Goal: Information Seeking & Learning: Learn about a topic

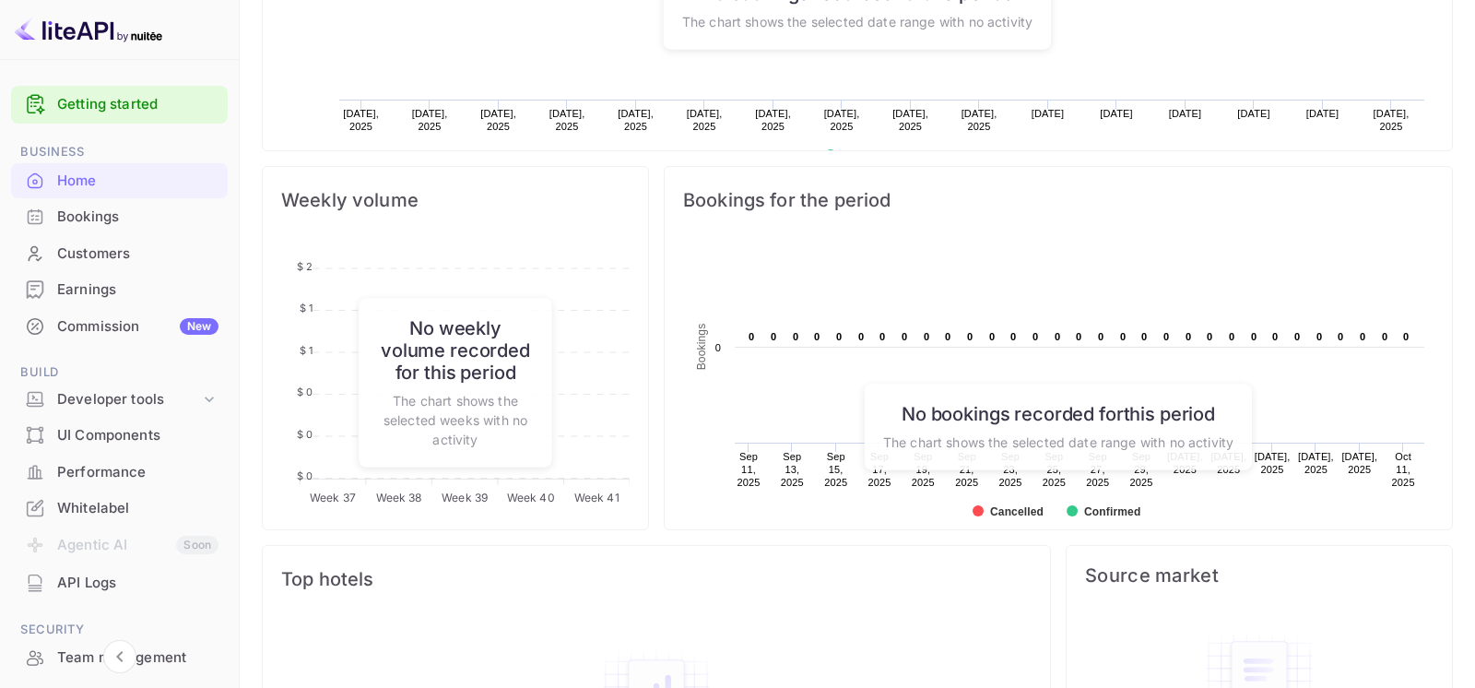
scroll to position [786, 0]
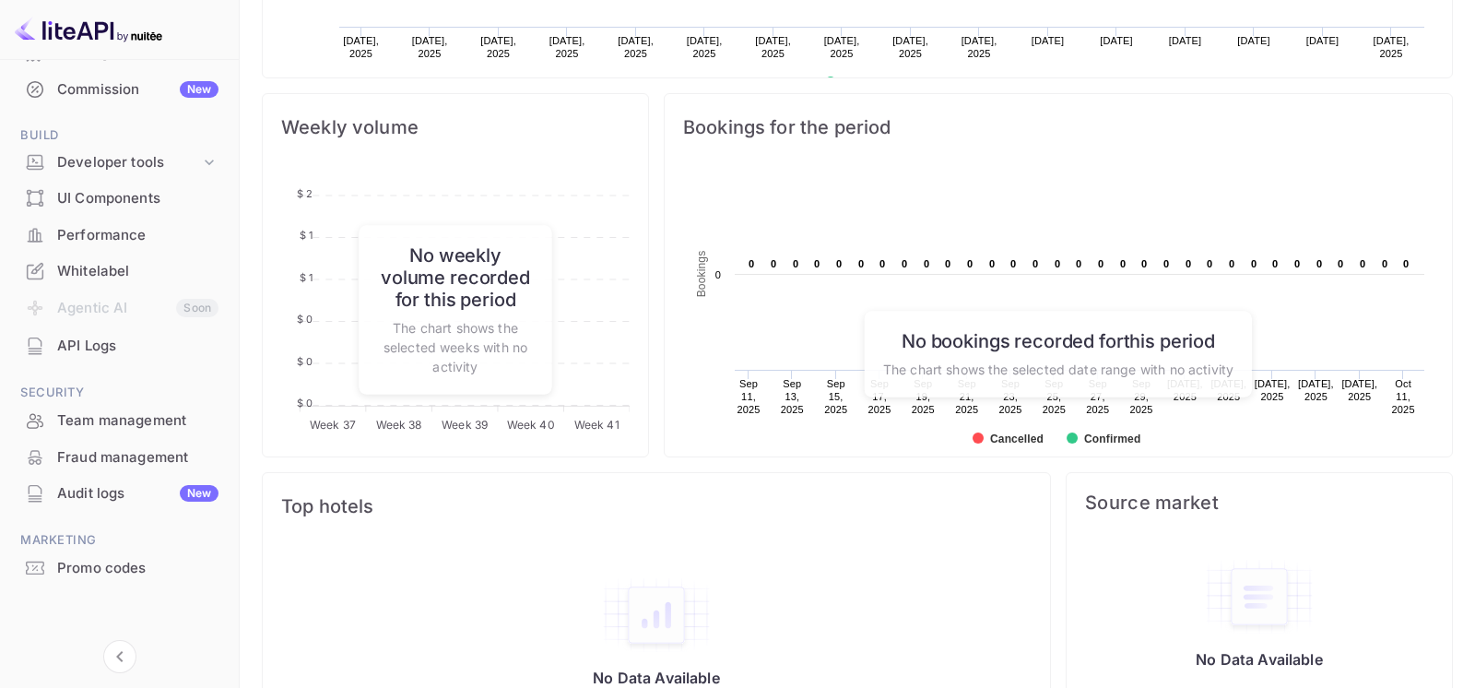
scroll to position [922, 0]
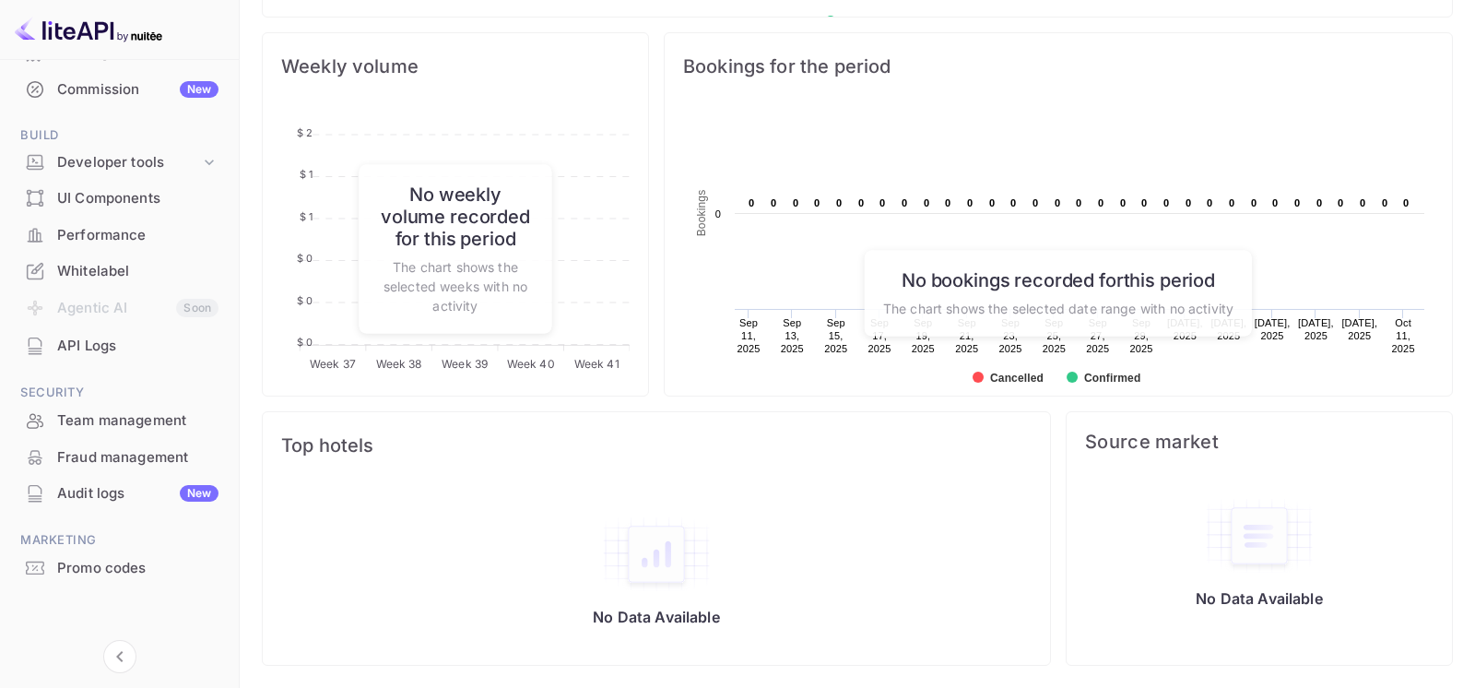
click at [91, 278] on div "Whitelabel" at bounding box center [137, 271] width 161 height 21
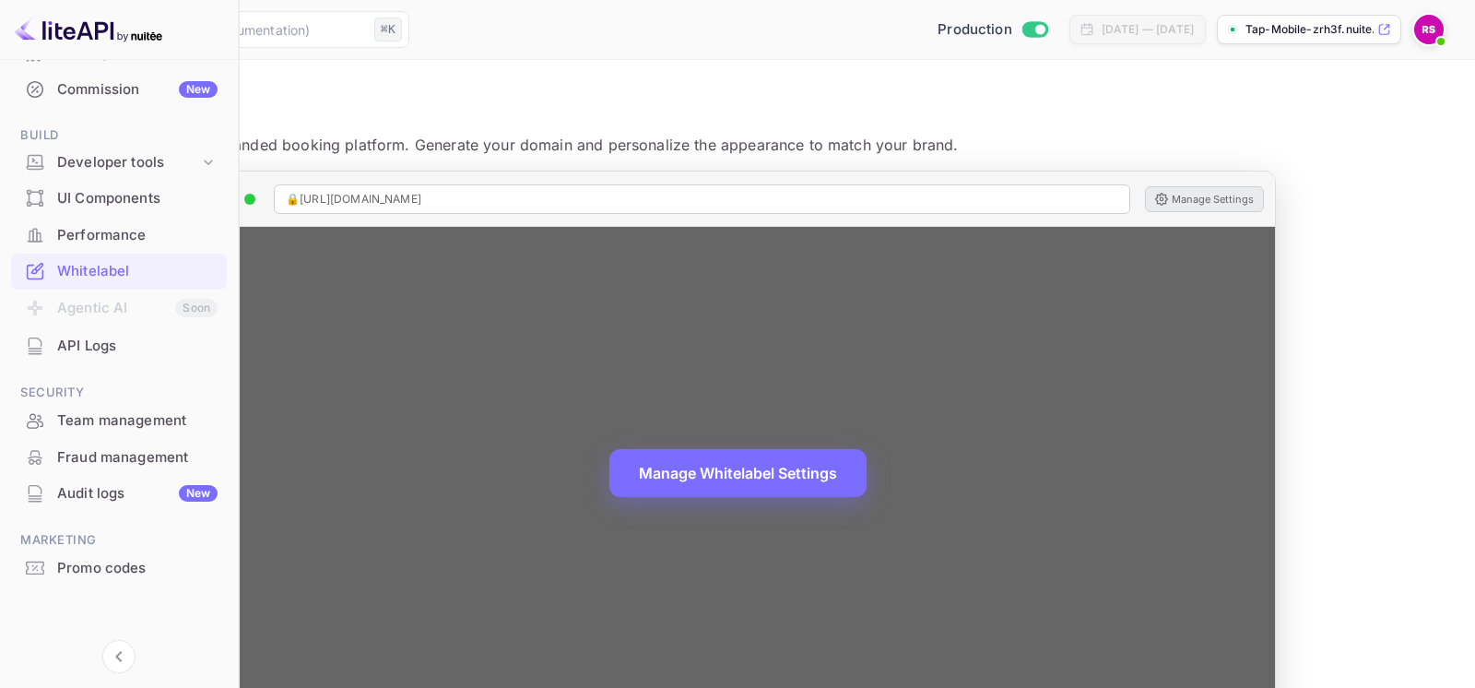
click at [1264, 194] on button "Manage Settings" at bounding box center [1204, 199] width 119 height 26
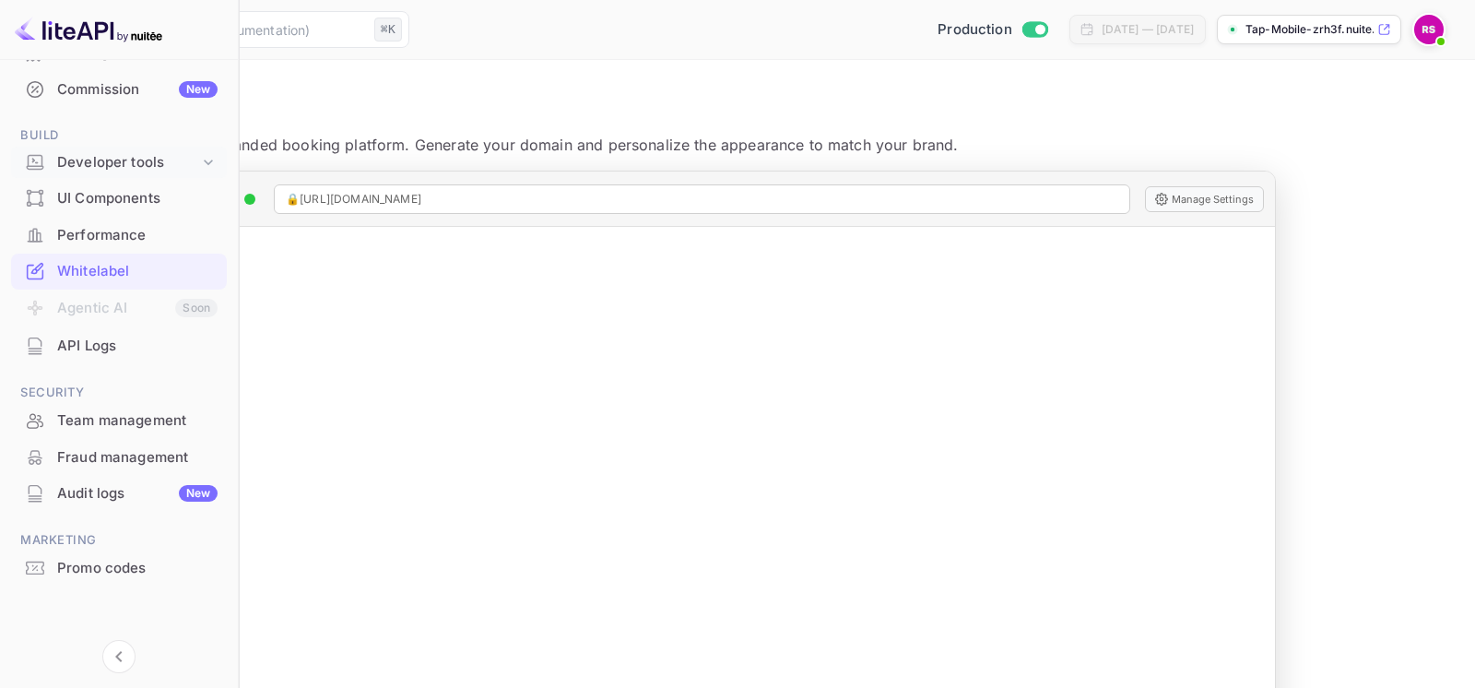
click at [128, 161] on div "Developer tools" at bounding box center [128, 162] width 142 height 21
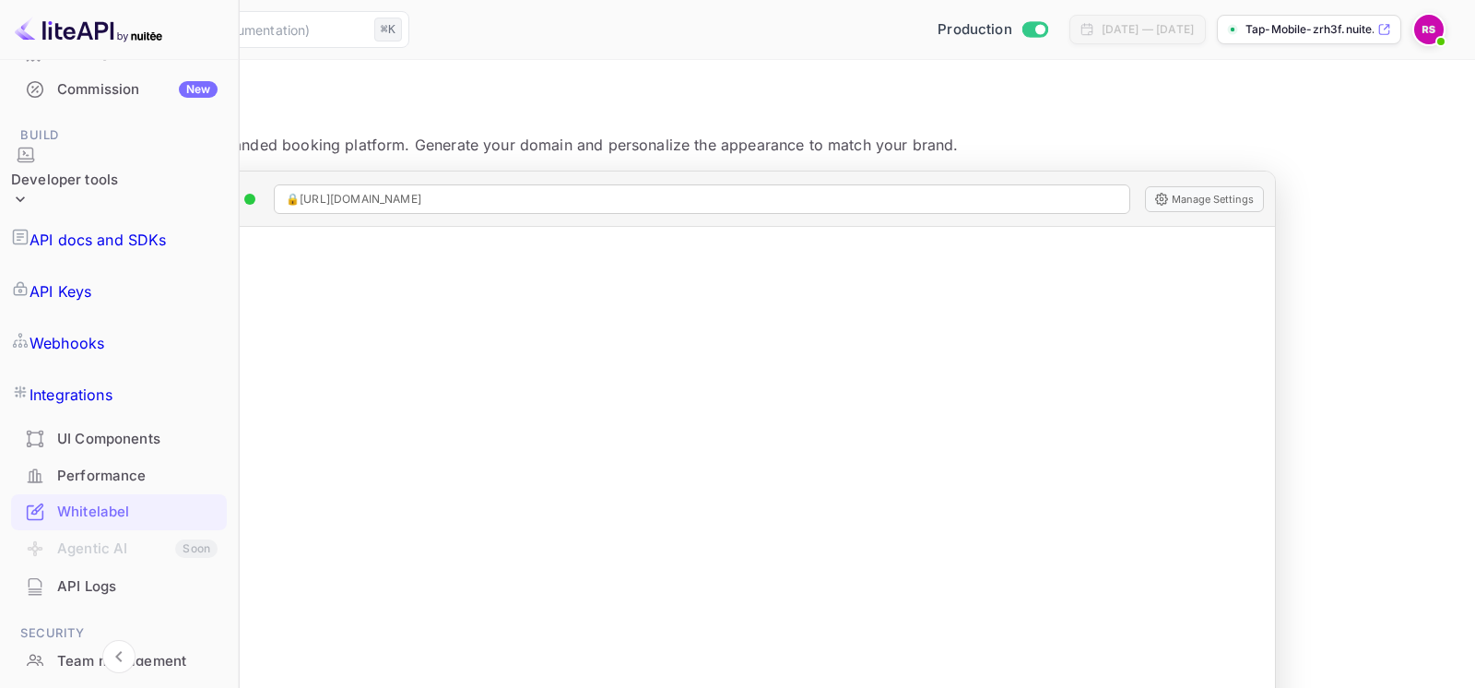
click at [138, 229] on p "API docs and SDKs" at bounding box center [97, 240] width 137 height 22
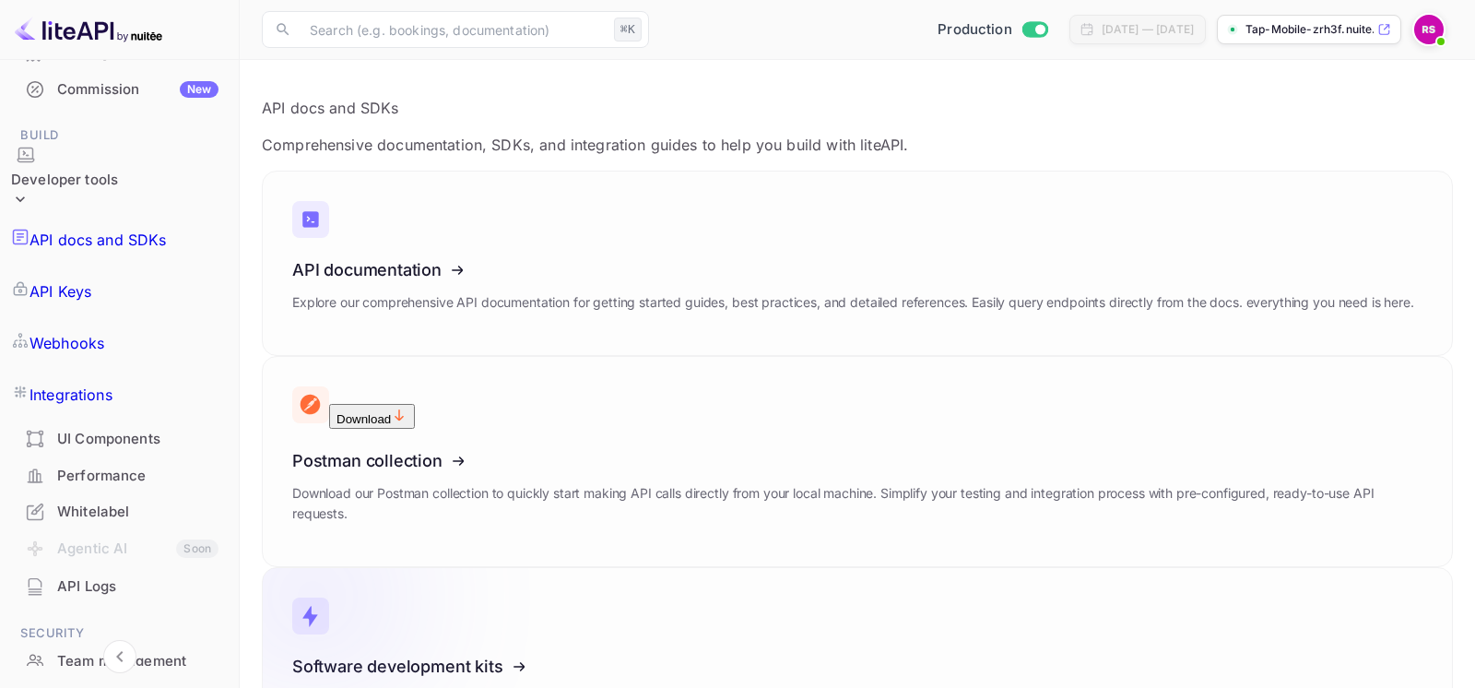
click at [443, 568] on icon at bounding box center [406, 663] width 287 height 190
click at [112, 383] on p "Integrations" at bounding box center [70, 394] width 83 height 22
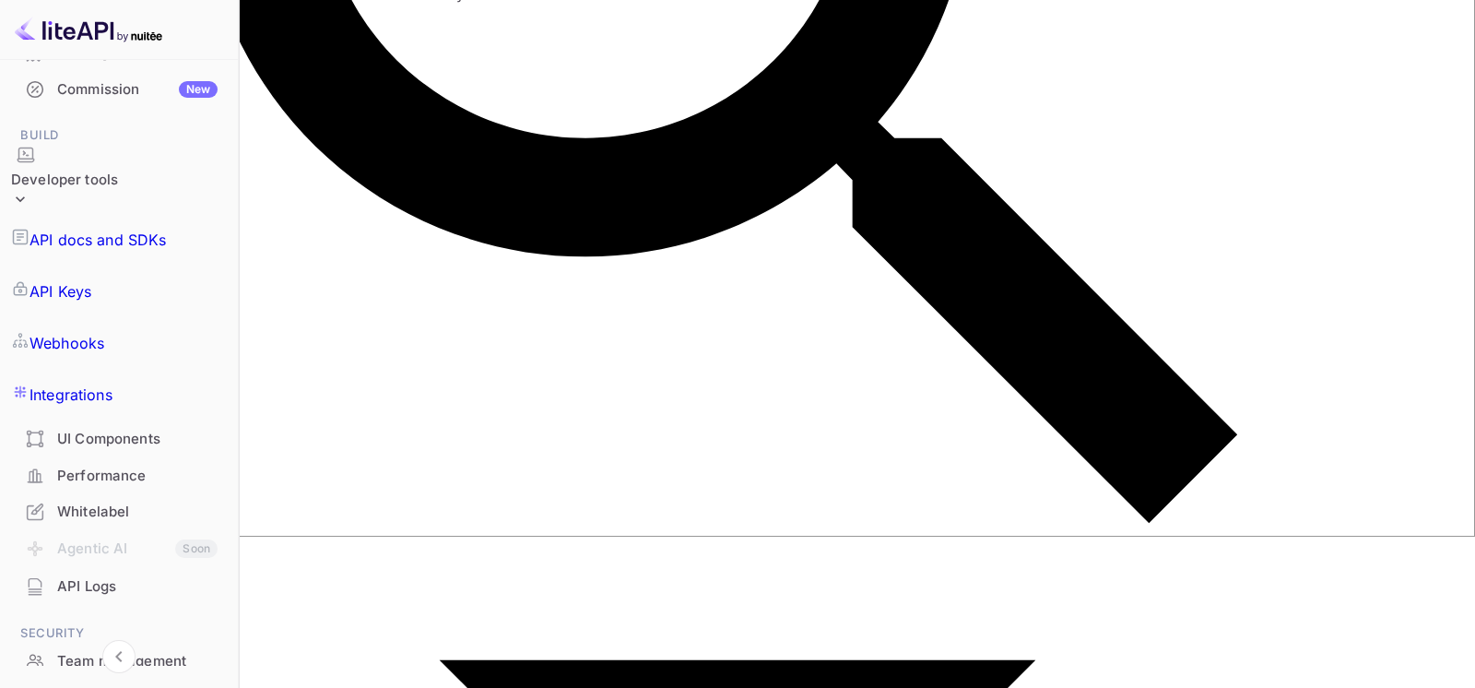
scroll to position [155, 0]
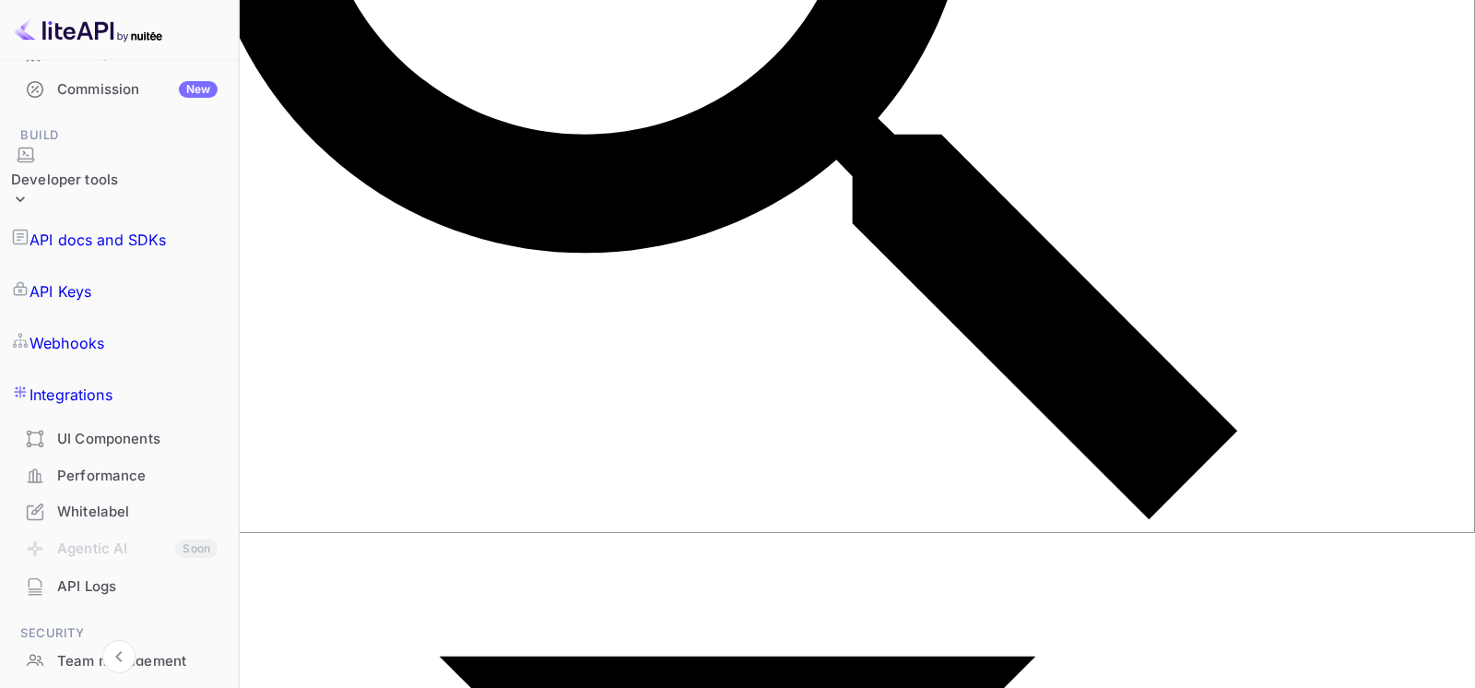
click at [99, 332] on p "Webhooks" at bounding box center [66, 343] width 75 height 22
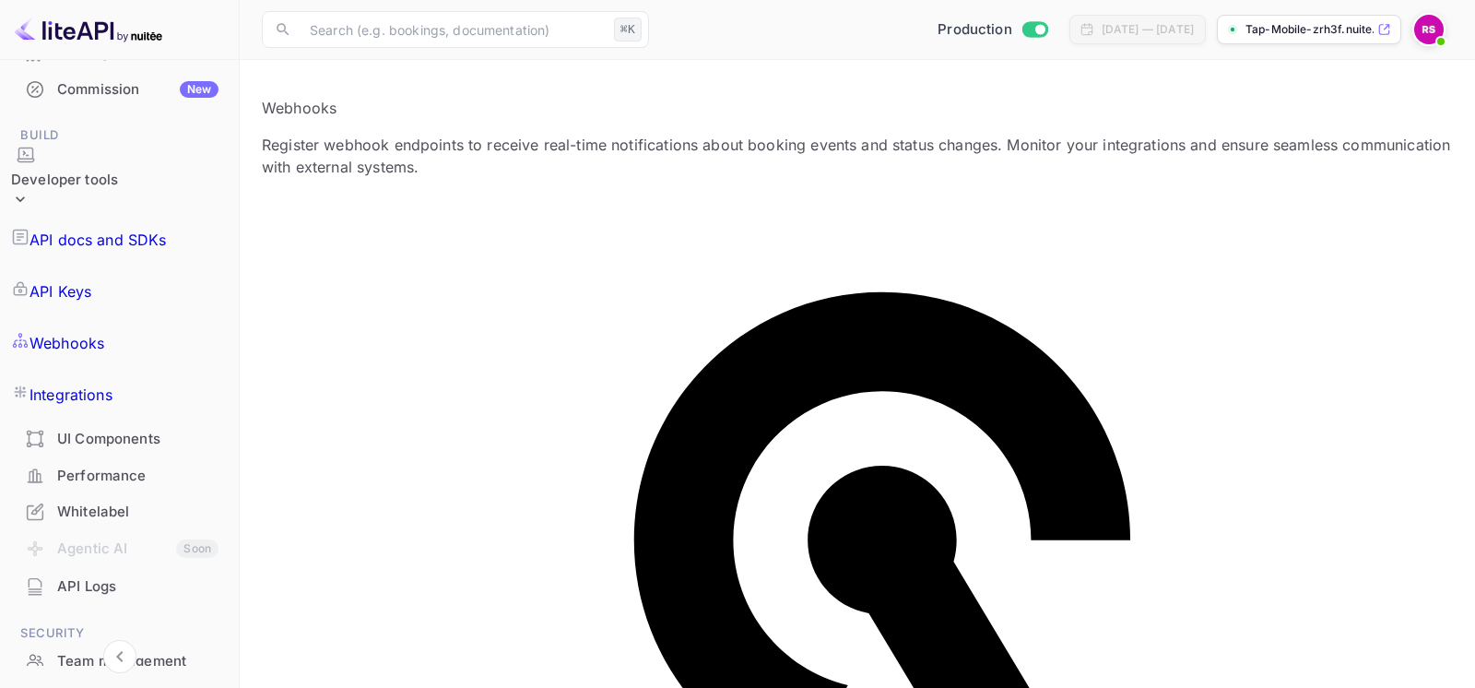
click at [91, 280] on p "API Keys" at bounding box center [60, 291] width 62 height 22
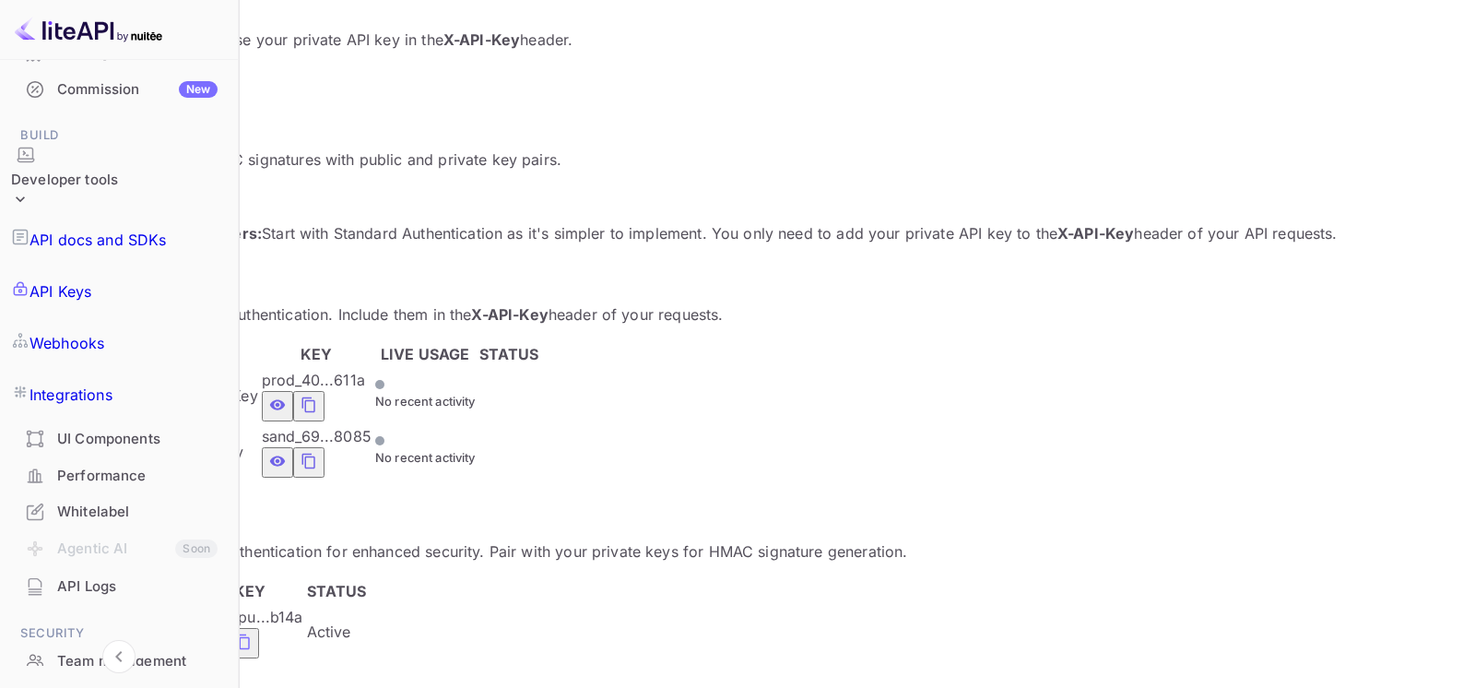
scroll to position [280, 0]
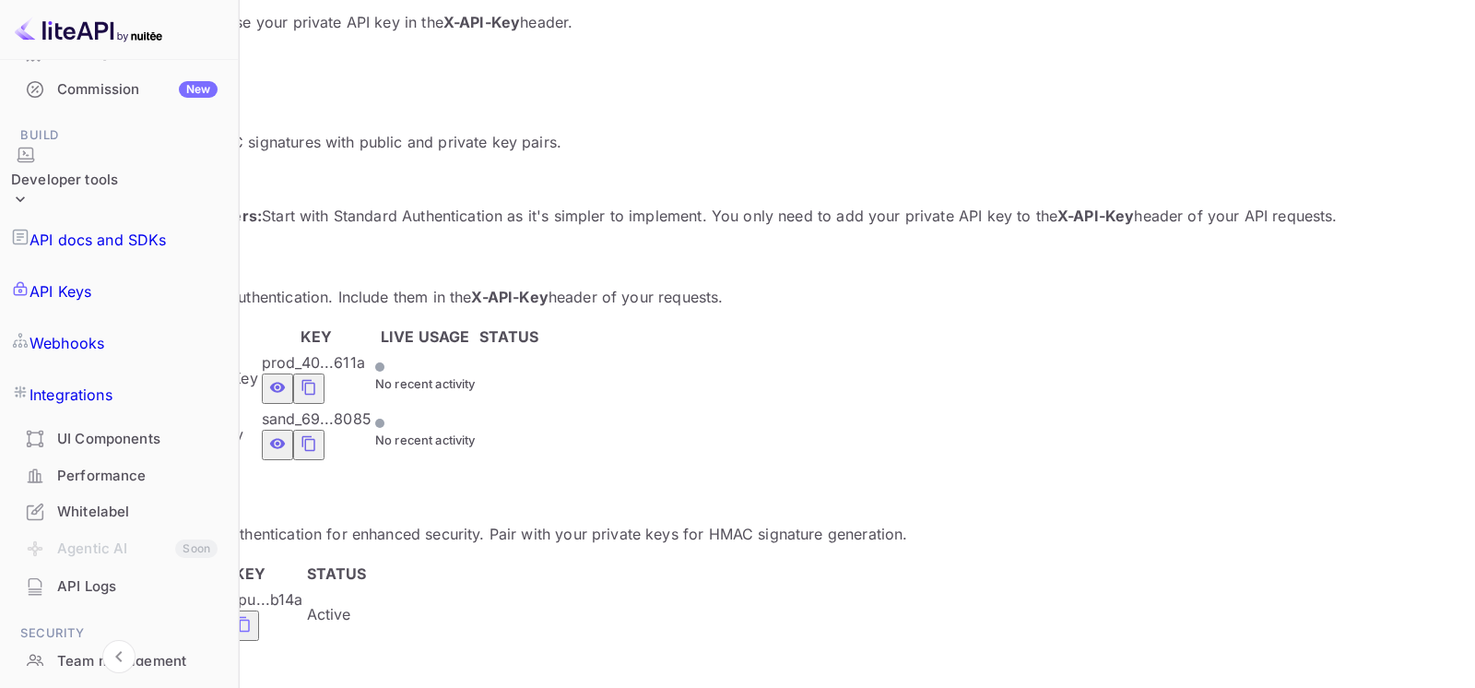
click at [147, 229] on p "API docs and SDKs" at bounding box center [97, 240] width 137 height 22
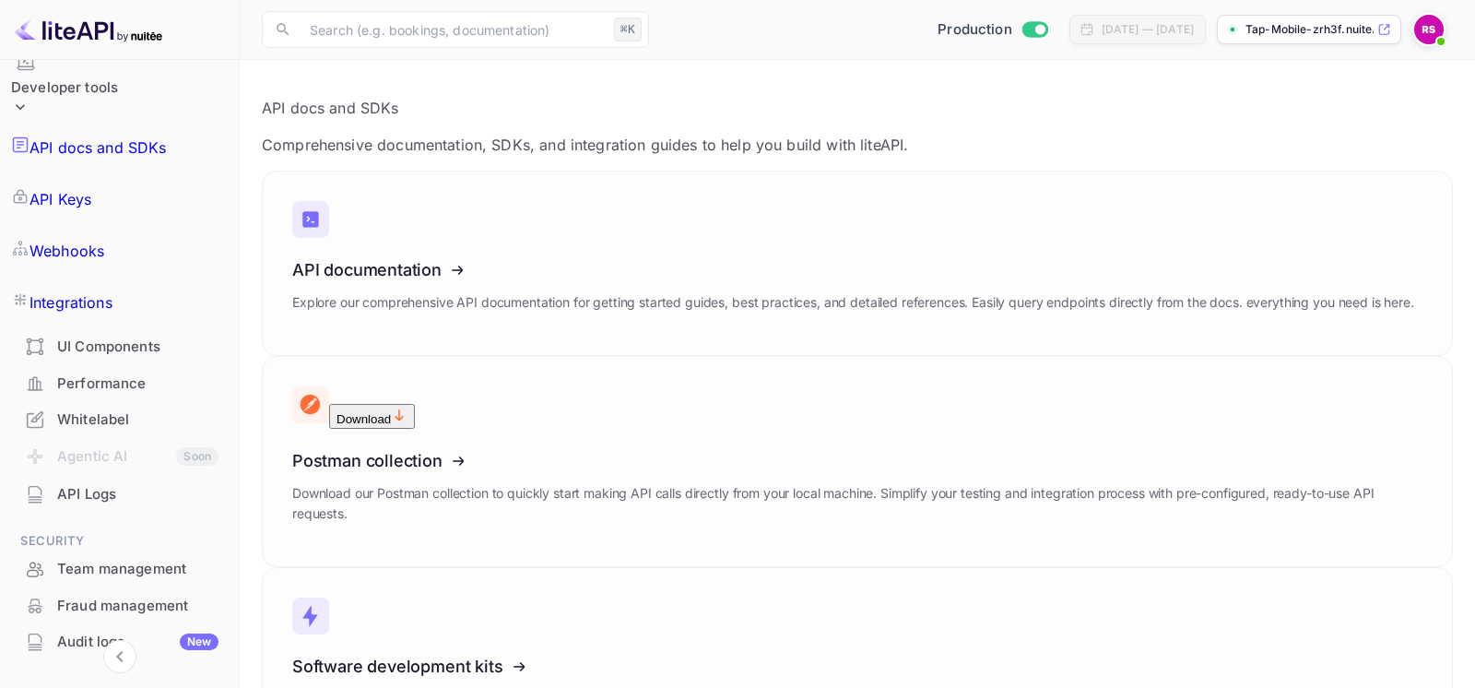
scroll to position [6, 0]
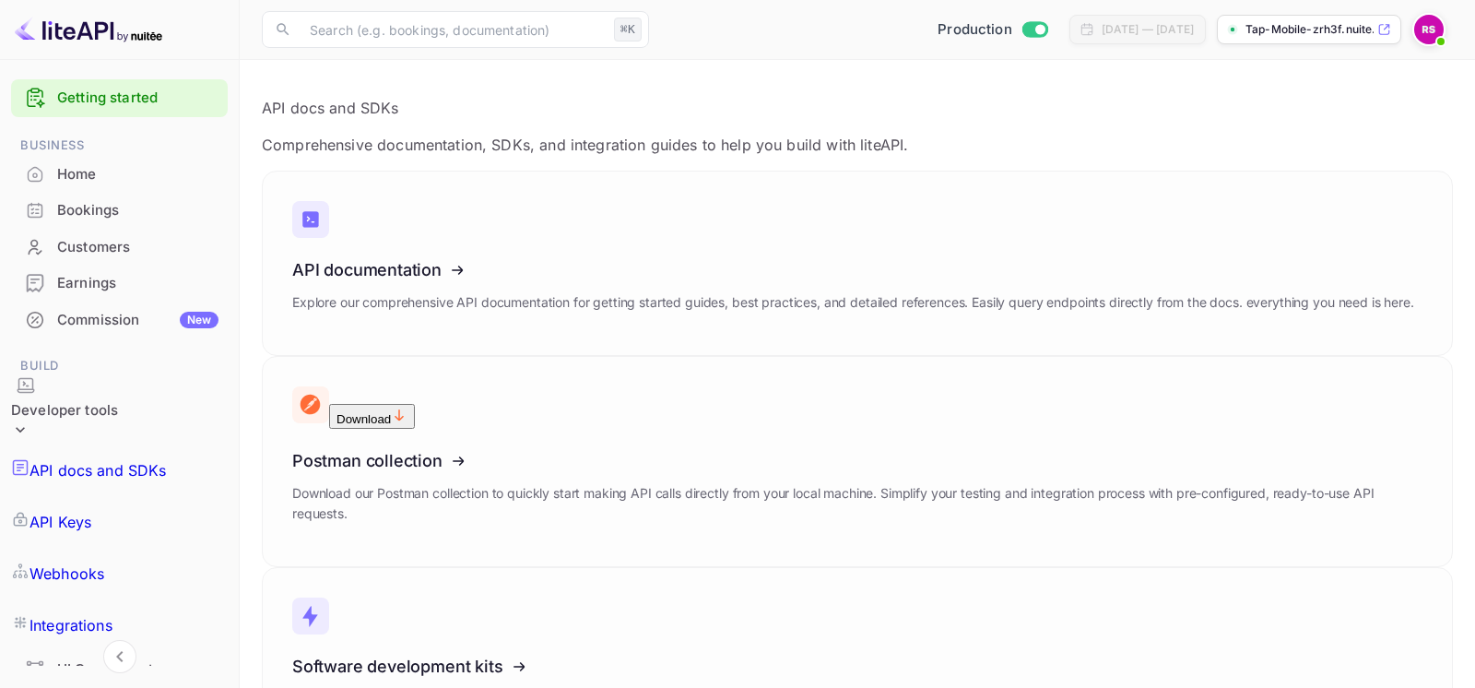
click at [100, 400] on div "Developer tools" at bounding box center [64, 410] width 107 height 21
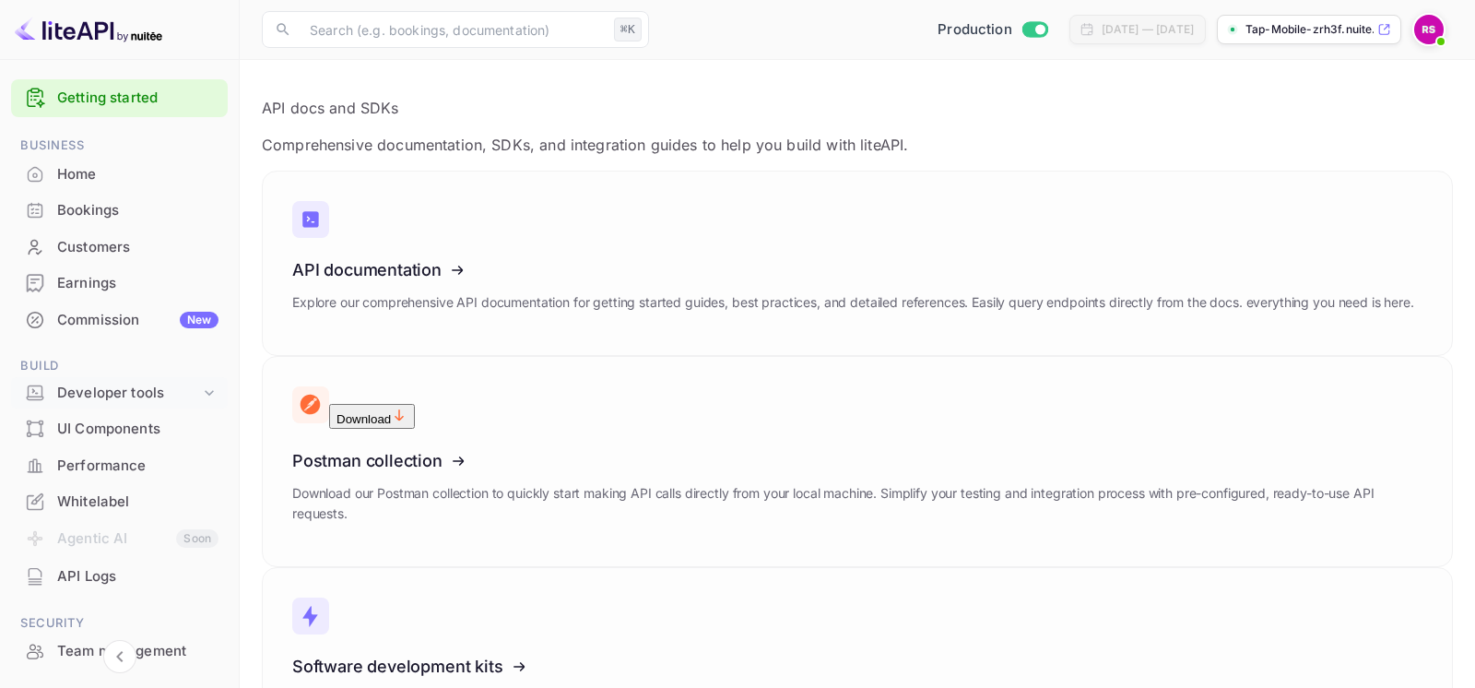
click at [100, 389] on div "Developer tools" at bounding box center [128, 392] width 143 height 21
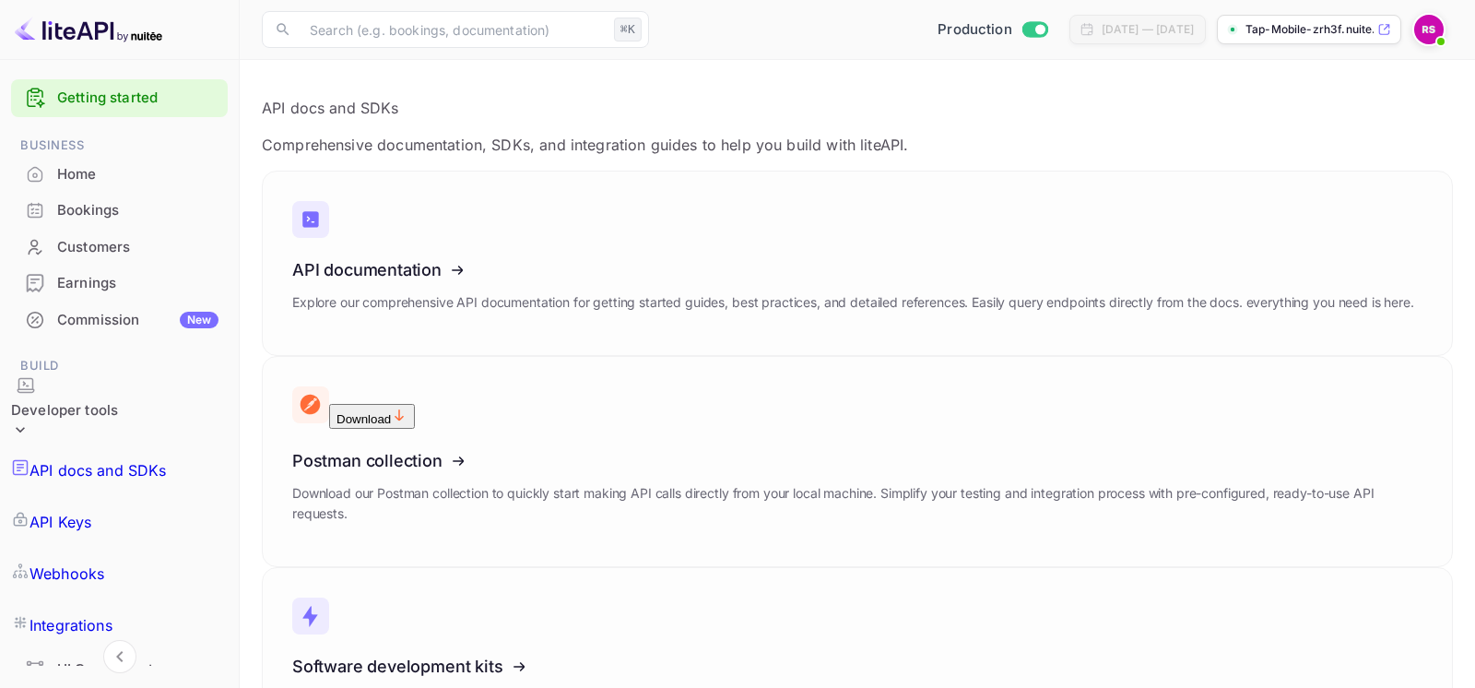
click at [110, 659] on div "UI Components" at bounding box center [137, 669] width 161 height 21
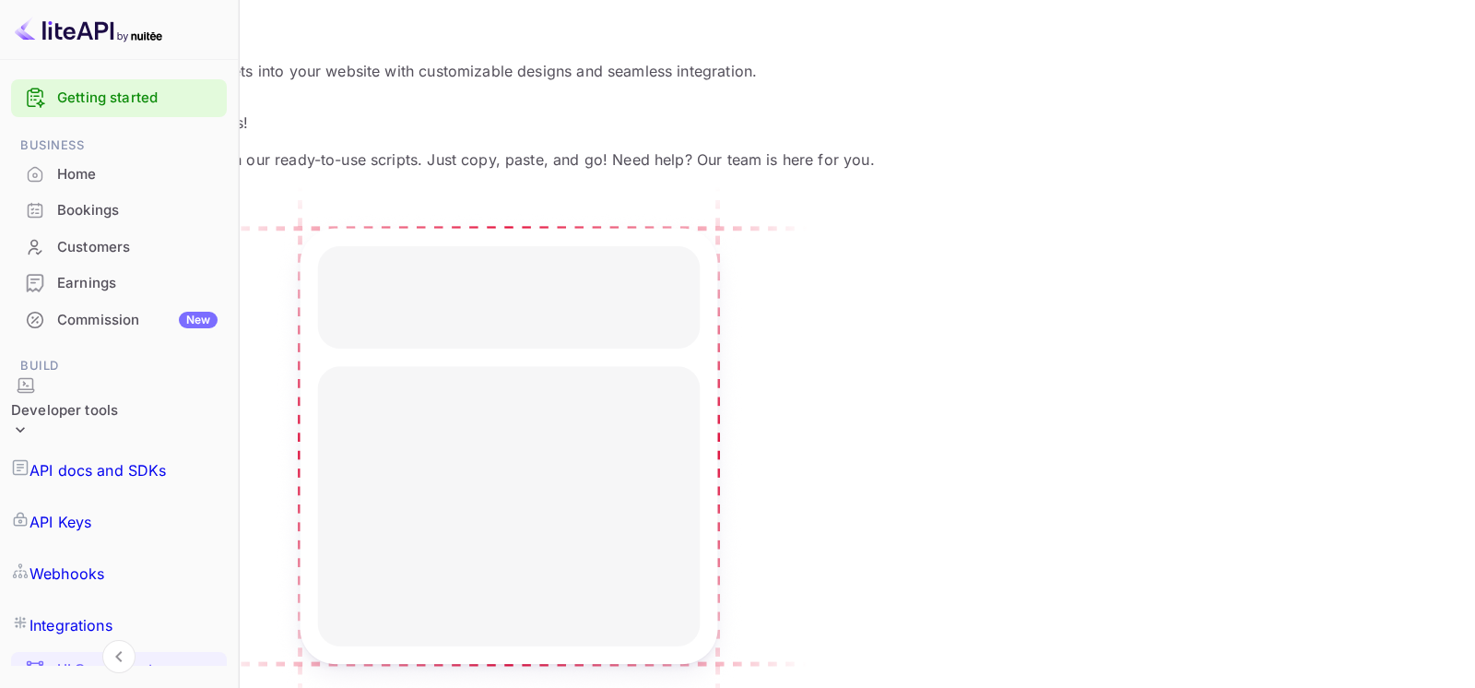
scroll to position [58, 0]
